Goal: Task Accomplishment & Management: Use online tool/utility

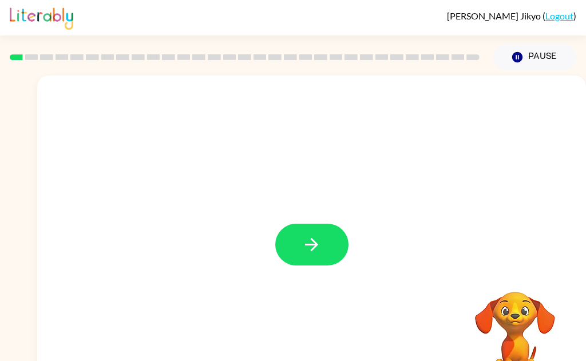
click at [319, 259] on button "button" at bounding box center [311, 245] width 73 height 42
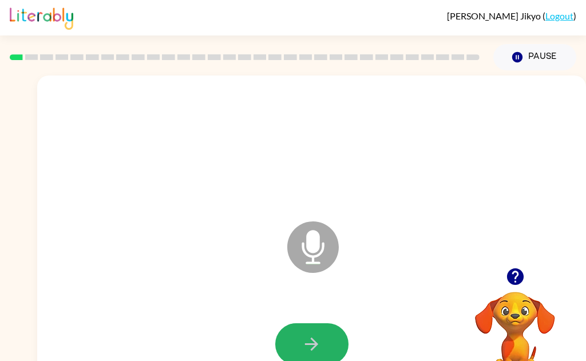
click at [313, 357] on button "button" at bounding box center [311, 344] width 73 height 42
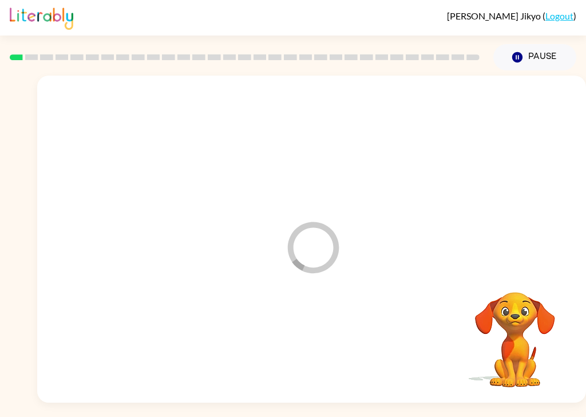
scroll to position [22, 0]
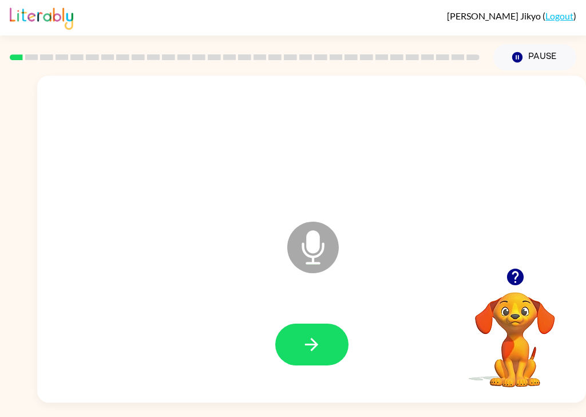
click at [324, 324] on button "button" at bounding box center [311, 344] width 73 height 42
click at [315, 334] on icon "button" at bounding box center [312, 344] width 20 height 20
click at [316, 343] on button "button" at bounding box center [311, 344] width 73 height 42
click at [328, 336] on button "button" at bounding box center [311, 344] width 73 height 42
click at [325, 335] on button "button" at bounding box center [311, 344] width 73 height 42
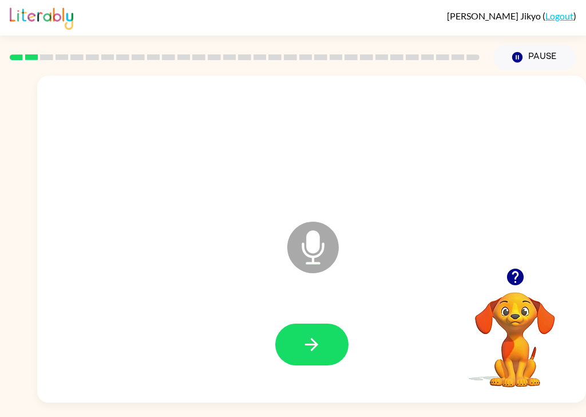
click at [328, 330] on button "button" at bounding box center [311, 344] width 73 height 42
click at [318, 340] on button "button" at bounding box center [311, 344] width 73 height 42
click at [324, 328] on button "button" at bounding box center [311, 344] width 73 height 42
click at [316, 336] on button "button" at bounding box center [311, 344] width 73 height 42
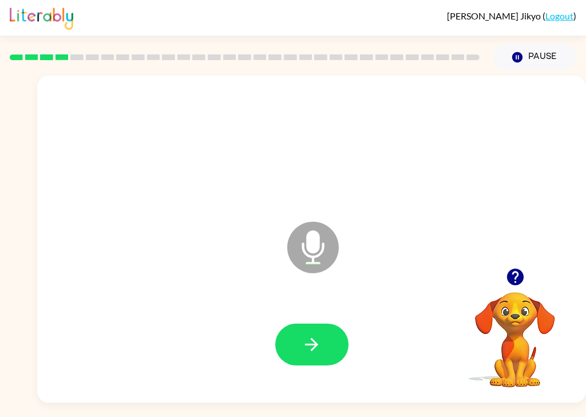
click at [336, 327] on button "button" at bounding box center [311, 344] width 73 height 42
click at [330, 324] on button "button" at bounding box center [311, 344] width 73 height 42
click at [324, 332] on button "button" at bounding box center [311, 344] width 73 height 42
click at [314, 334] on icon "button" at bounding box center [312, 344] width 20 height 20
click at [324, 335] on button "button" at bounding box center [311, 344] width 73 height 42
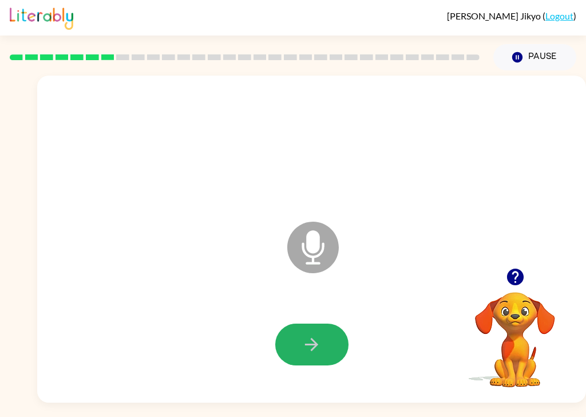
click at [331, 330] on button "button" at bounding box center [311, 344] width 73 height 42
click at [328, 330] on button "button" at bounding box center [311, 344] width 73 height 42
click at [317, 334] on icon "button" at bounding box center [312, 344] width 20 height 20
click at [335, 323] on button "button" at bounding box center [311, 344] width 73 height 42
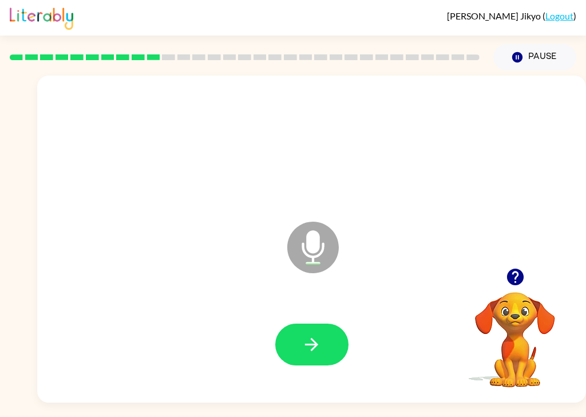
click at [336, 326] on button "button" at bounding box center [311, 344] width 73 height 42
click at [318, 334] on icon "button" at bounding box center [312, 344] width 20 height 20
click at [317, 334] on icon "button" at bounding box center [312, 344] width 20 height 20
click at [331, 323] on button "button" at bounding box center [311, 344] width 73 height 42
click at [323, 329] on button "button" at bounding box center [311, 344] width 73 height 42
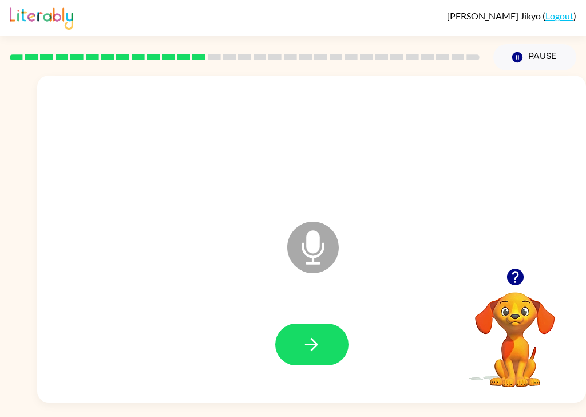
click at [329, 323] on button "button" at bounding box center [311, 344] width 73 height 42
click at [322, 344] on button "button" at bounding box center [311, 344] width 73 height 42
click at [323, 332] on button "button" at bounding box center [311, 344] width 73 height 42
click at [328, 323] on button "button" at bounding box center [311, 344] width 73 height 42
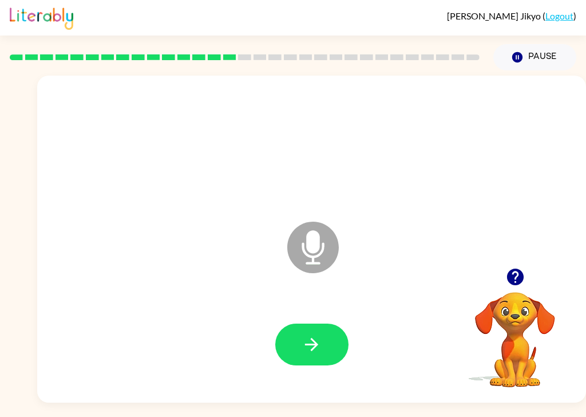
click at [322, 323] on button "button" at bounding box center [311, 344] width 73 height 42
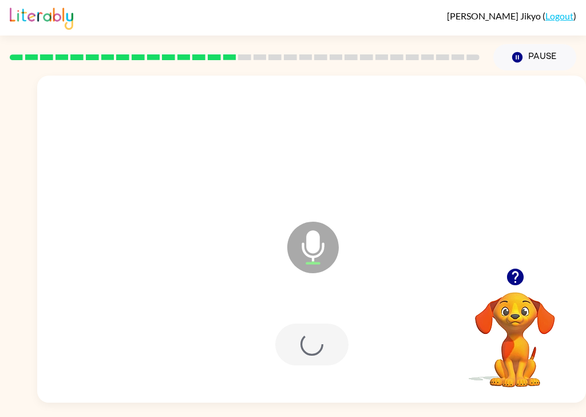
click at [336, 323] on div at bounding box center [311, 344] width 73 height 42
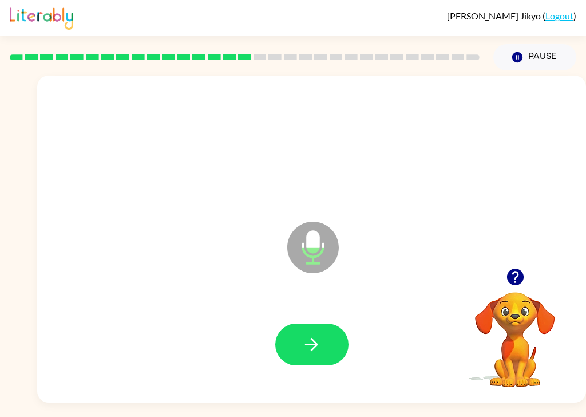
click at [320, 334] on icon "button" at bounding box center [312, 344] width 20 height 20
click at [322, 323] on button "button" at bounding box center [311, 344] width 73 height 42
click at [327, 333] on button "button" at bounding box center [311, 344] width 73 height 42
click at [332, 331] on button "button" at bounding box center [311, 344] width 73 height 42
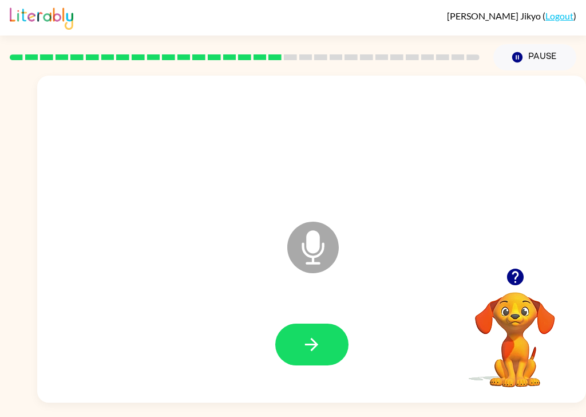
click at [324, 327] on button "button" at bounding box center [311, 344] width 73 height 42
click at [322, 324] on button "button" at bounding box center [311, 344] width 73 height 42
click at [323, 333] on button "button" at bounding box center [311, 344] width 73 height 42
click at [328, 323] on button "button" at bounding box center [311, 344] width 73 height 42
click at [332, 332] on button "button" at bounding box center [311, 344] width 73 height 42
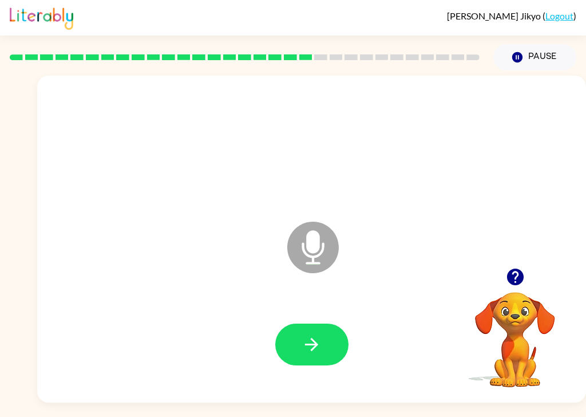
click at [312, 336] on button "button" at bounding box center [311, 344] width 73 height 42
click at [318, 334] on icon "button" at bounding box center [312, 344] width 20 height 20
click at [322, 326] on button "button" at bounding box center [311, 344] width 73 height 42
click at [320, 334] on icon "button" at bounding box center [312, 344] width 20 height 20
click at [319, 334] on icon "button" at bounding box center [312, 344] width 20 height 20
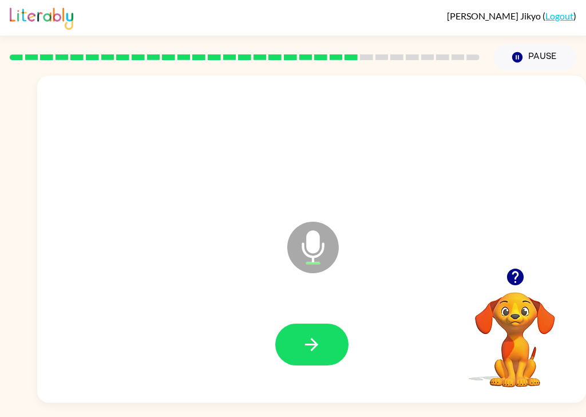
click at [326, 327] on button "button" at bounding box center [311, 344] width 73 height 42
click at [319, 334] on icon "button" at bounding box center [312, 344] width 20 height 20
click at [316, 334] on icon "button" at bounding box center [312, 344] width 20 height 20
click at [324, 337] on button "button" at bounding box center [311, 344] width 73 height 42
click at [320, 336] on button "button" at bounding box center [311, 344] width 73 height 42
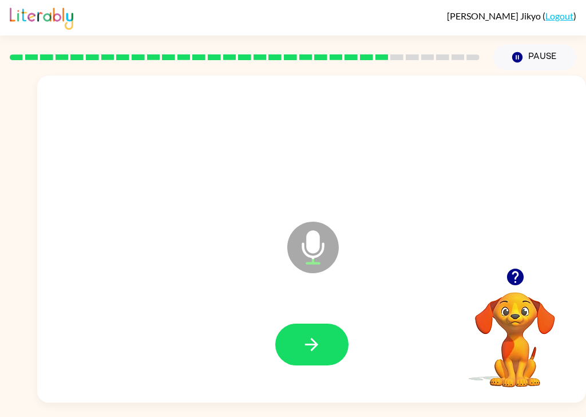
click at [322, 334] on button "button" at bounding box center [311, 344] width 73 height 42
click at [333, 323] on button "button" at bounding box center [311, 344] width 73 height 42
click at [316, 334] on icon "button" at bounding box center [312, 344] width 20 height 20
click at [323, 329] on button "button" at bounding box center [311, 344] width 73 height 42
click at [324, 332] on button "button" at bounding box center [311, 344] width 73 height 42
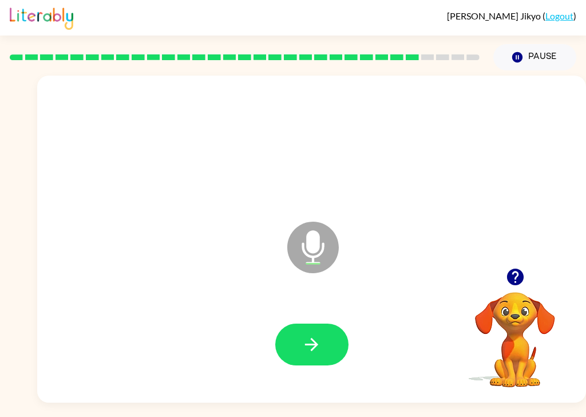
click at [307, 334] on icon "button" at bounding box center [312, 344] width 20 height 20
click at [319, 334] on icon "button" at bounding box center [312, 344] width 20 height 20
click at [313, 334] on icon "button" at bounding box center [312, 344] width 20 height 20
click at [323, 323] on button "button" at bounding box center [311, 344] width 73 height 42
click at [316, 337] on button "button" at bounding box center [311, 344] width 73 height 42
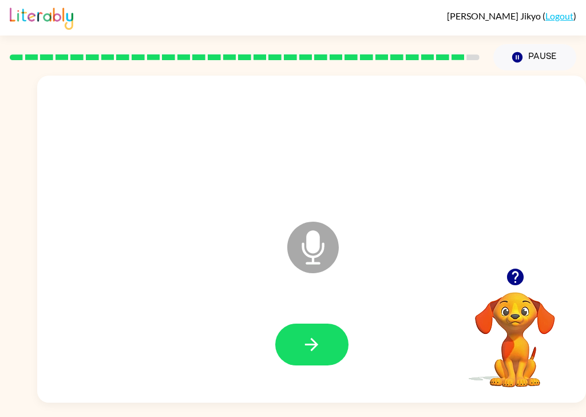
click at [323, 331] on button "button" at bounding box center [311, 344] width 73 height 42
click at [314, 334] on button "button" at bounding box center [311, 344] width 73 height 42
